Goal: Browse casually

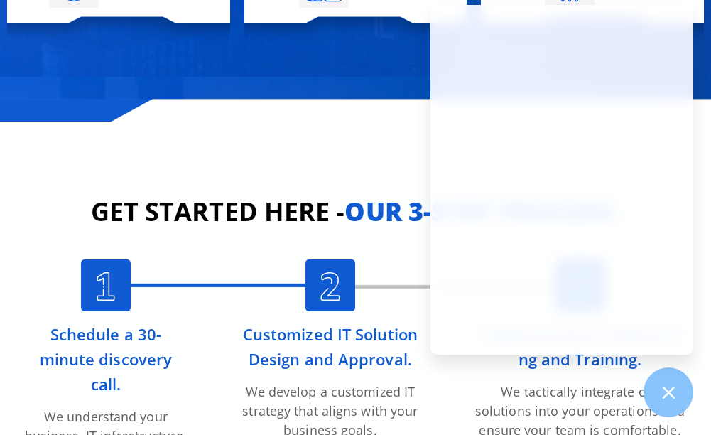
scroll to position [2841, 0]
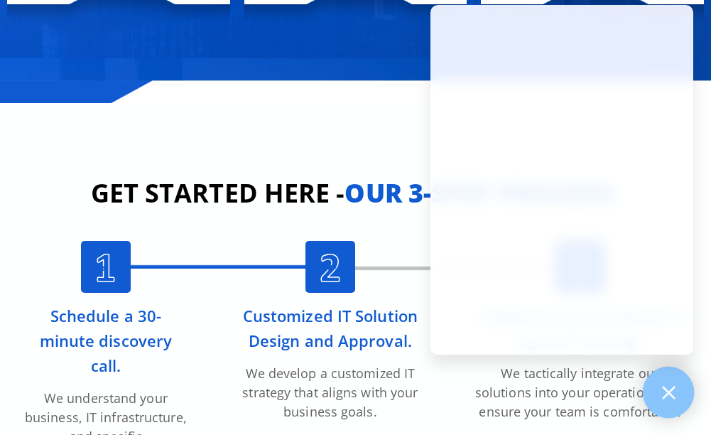
click at [656, 396] on div at bounding box center [669, 392] width 52 height 52
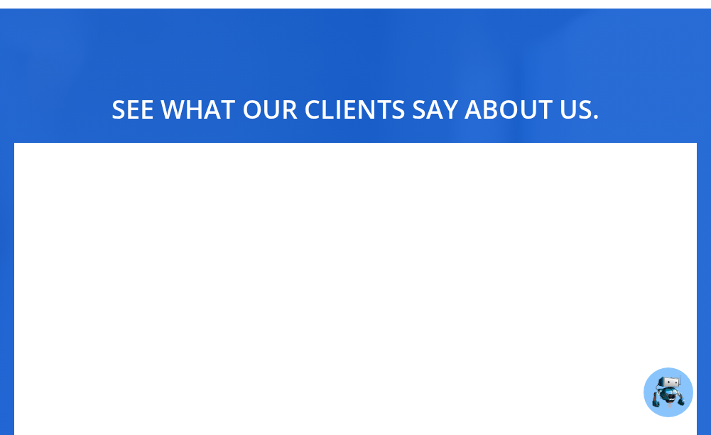
scroll to position [3409, 0]
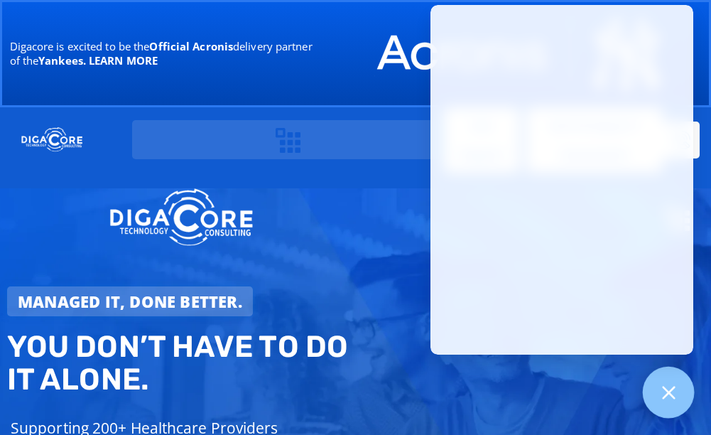
click at [677, 391] on icon at bounding box center [668, 392] width 18 height 18
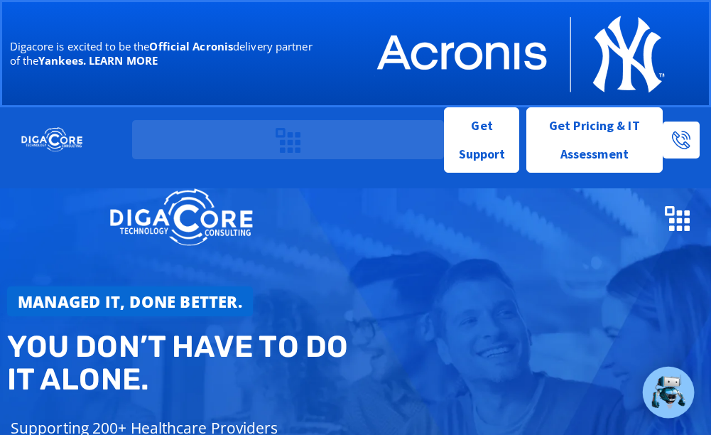
click at [171, 303] on strong "Managed IT, done better." at bounding box center [130, 300] width 224 height 21
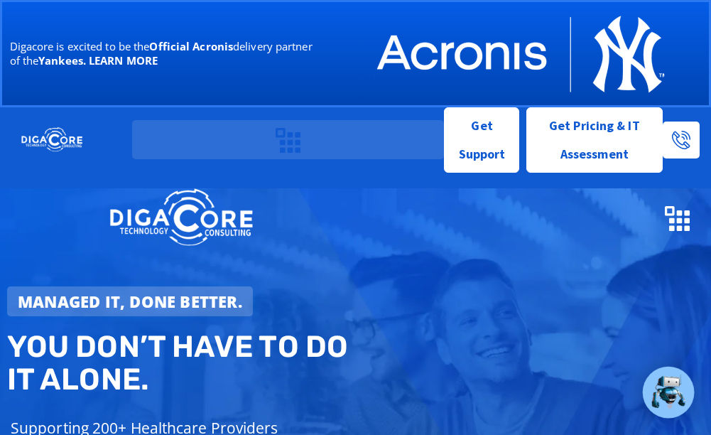
click at [672, 212] on icon "Menu Toggle" at bounding box center [677, 218] width 25 height 25
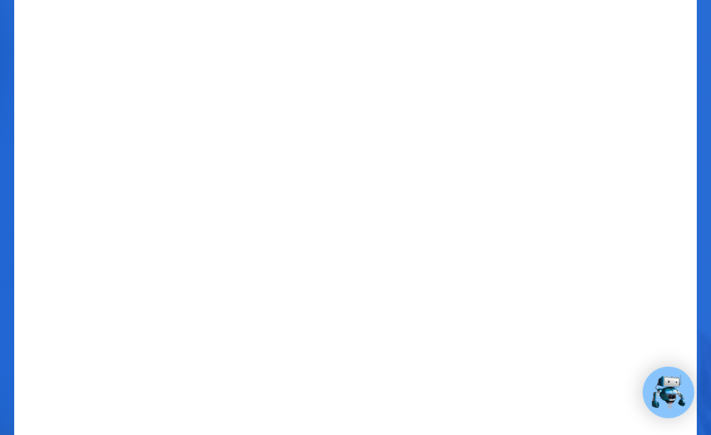
scroll to position [3480, 0]
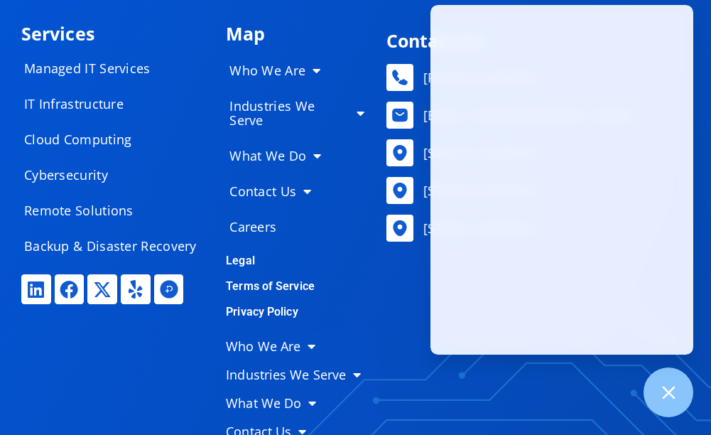
scroll to position [7347, 0]
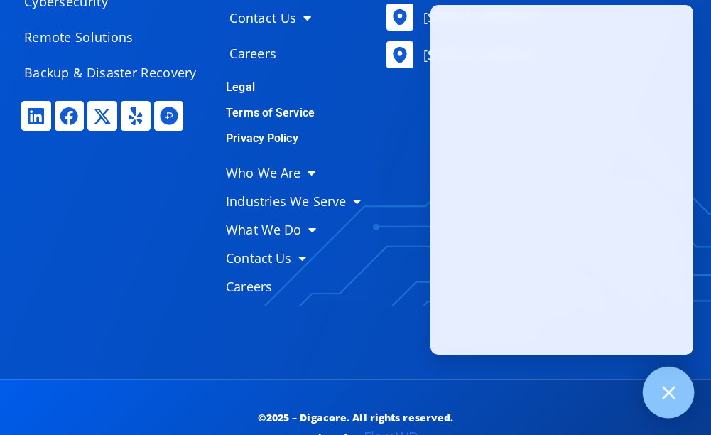
click at [664, 391] on icon at bounding box center [668, 392] width 18 height 18
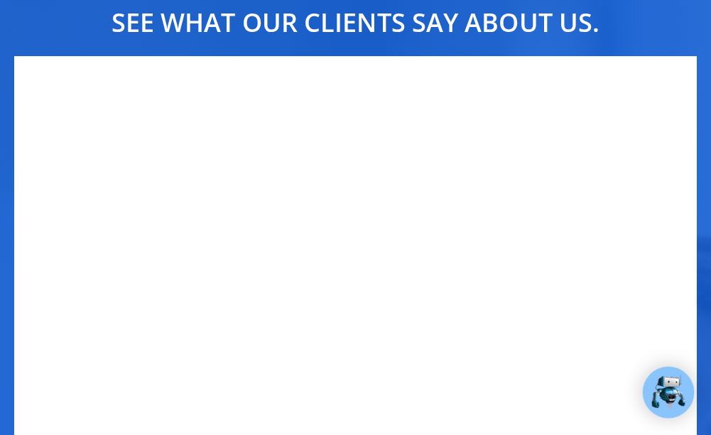
scroll to position [3512, 0]
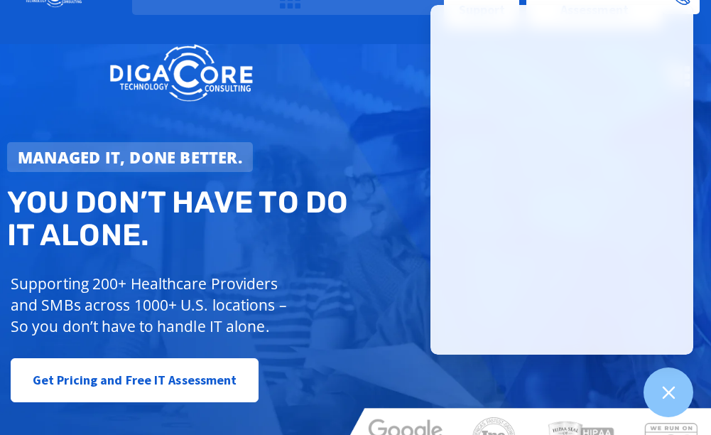
scroll to position [213, 0]
